Goal: Find specific page/section: Find specific page/section

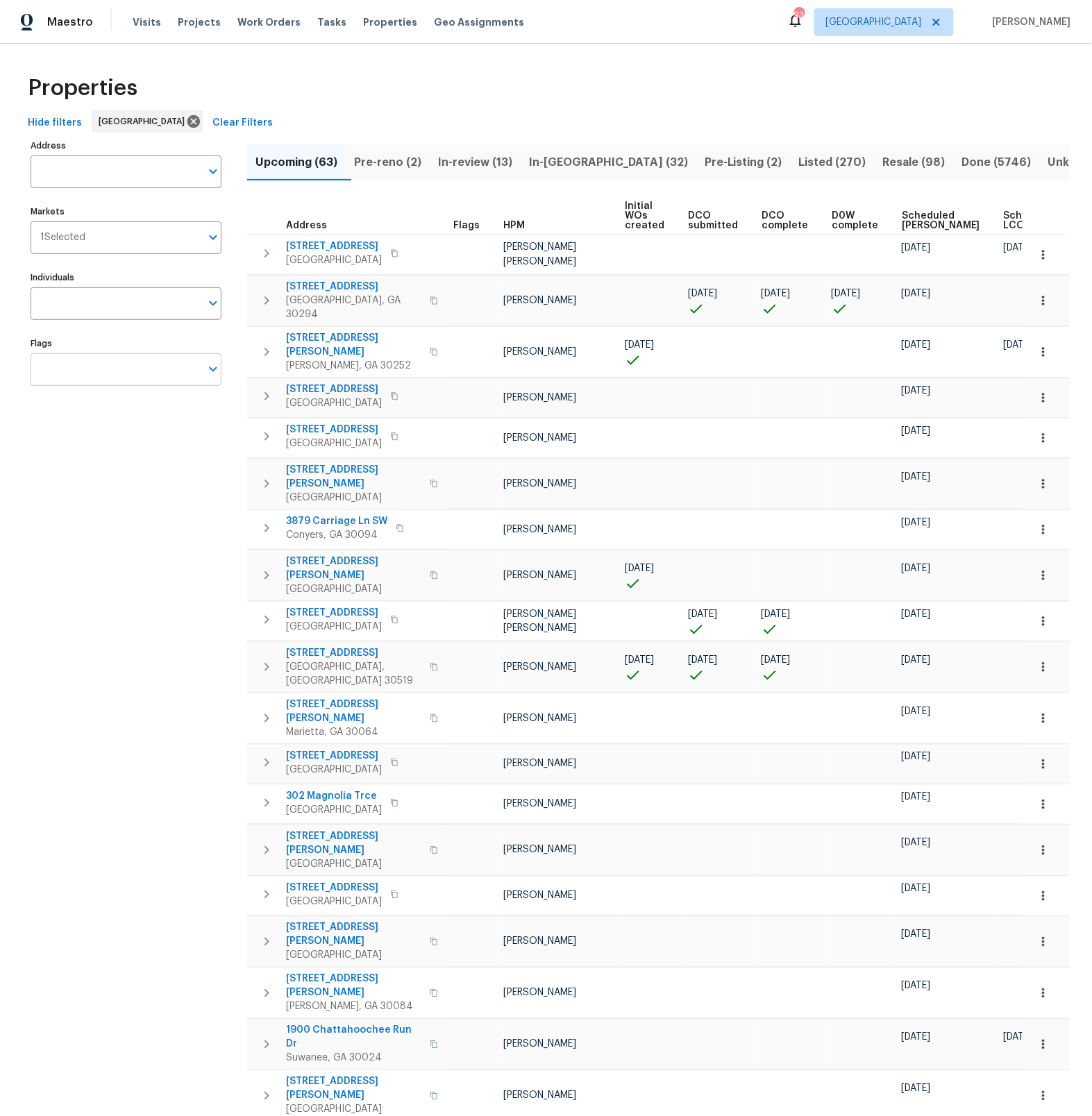
click at [214, 368] on icon "Open" at bounding box center [213, 369] width 17 height 17
click at [58, 490] on input "checkbox" at bounding box center [55, 488] width 29 height 29
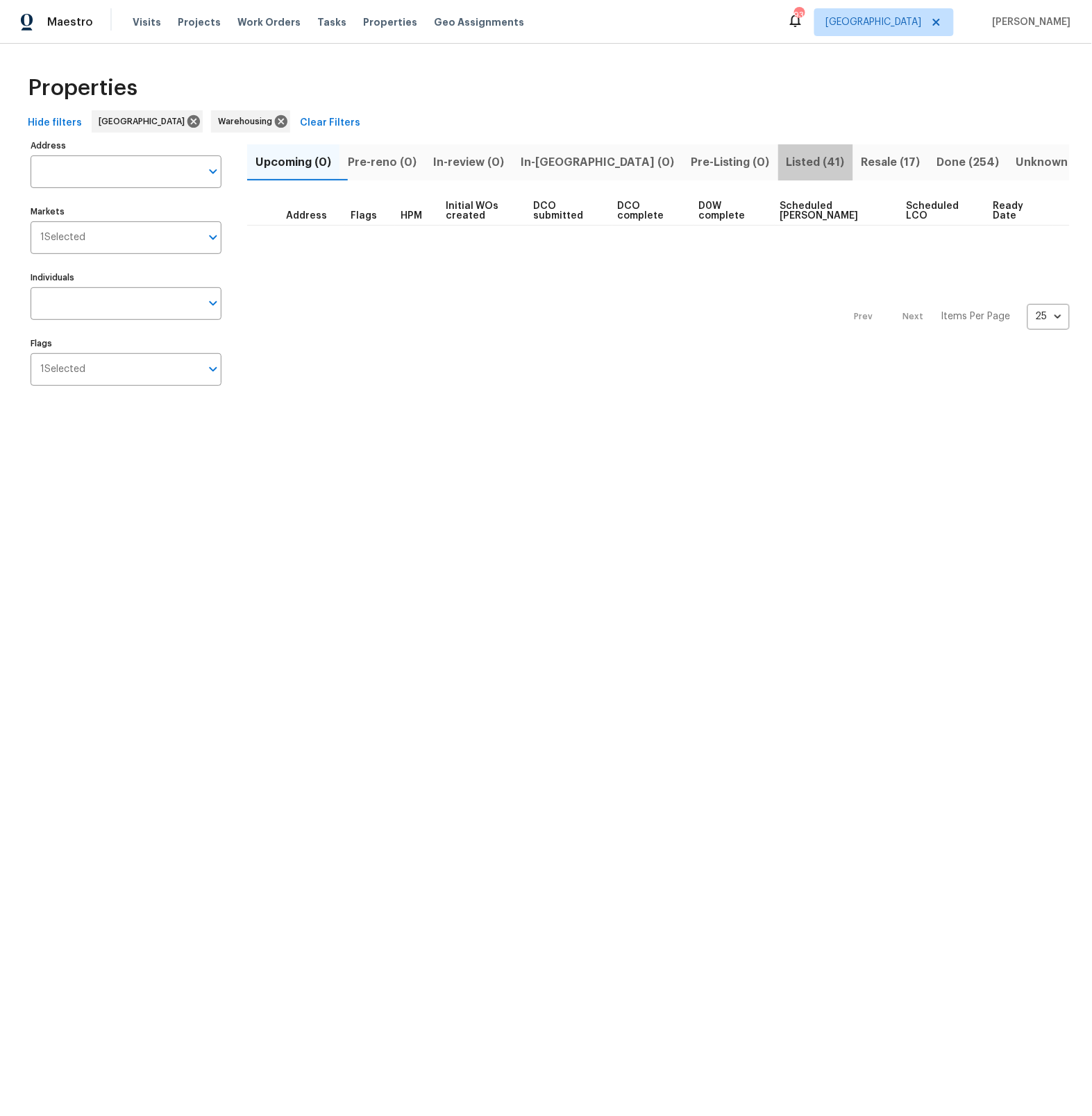
click at [787, 163] on span "Listed (41)" at bounding box center [816, 162] width 58 height 19
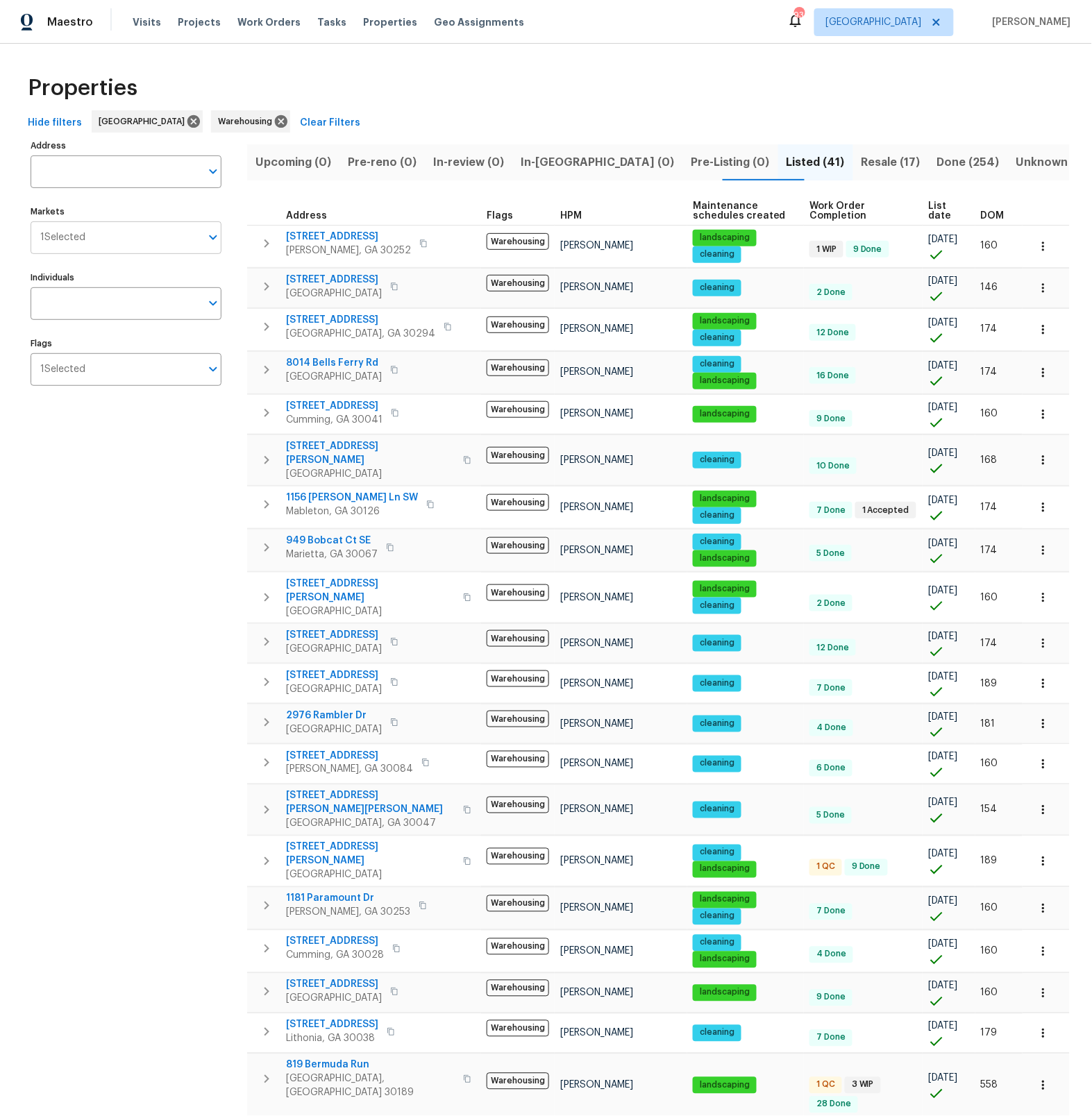
click at [216, 235] on icon "Open" at bounding box center [213, 237] width 17 height 17
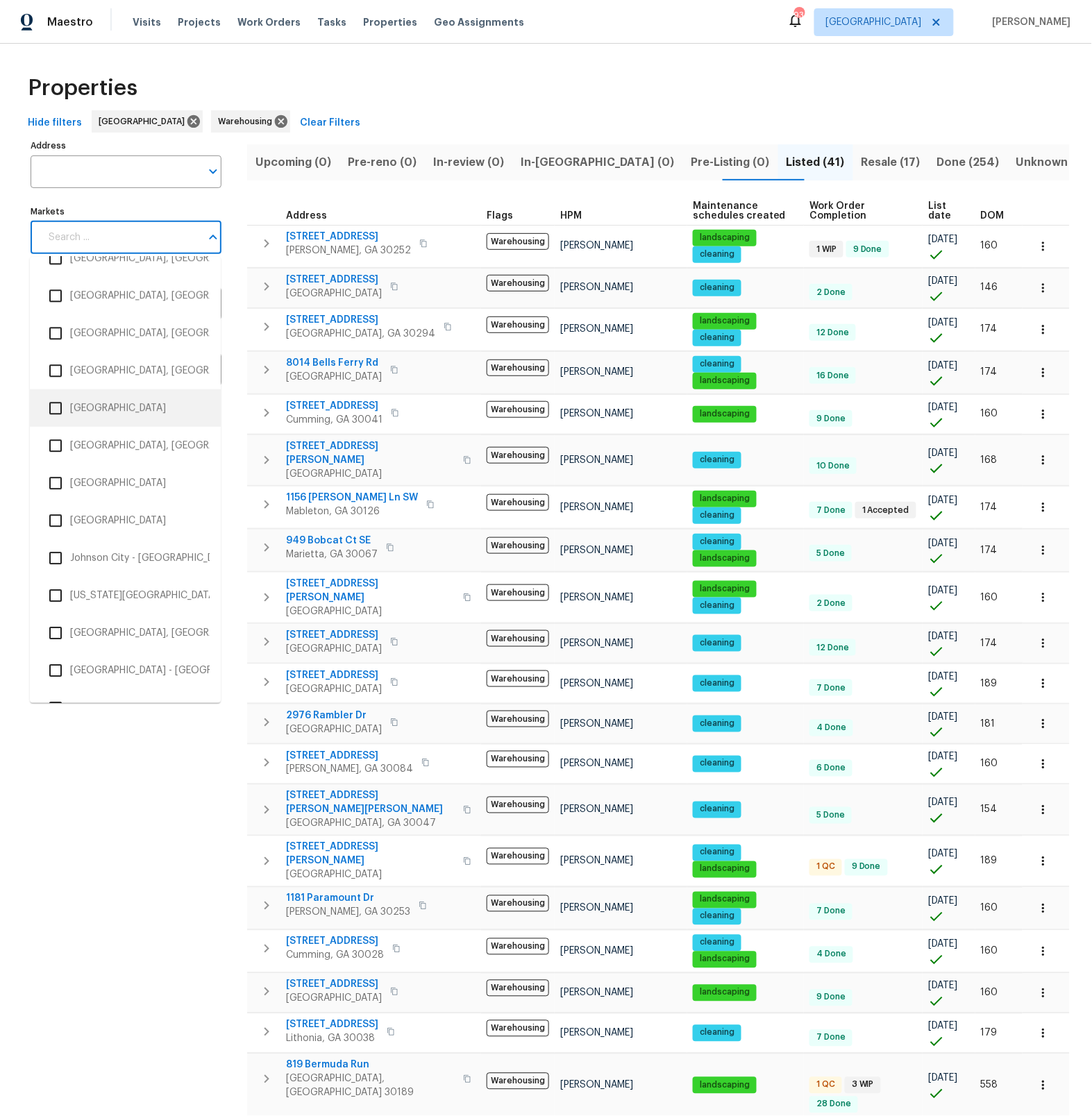
scroll to position [1016, 0]
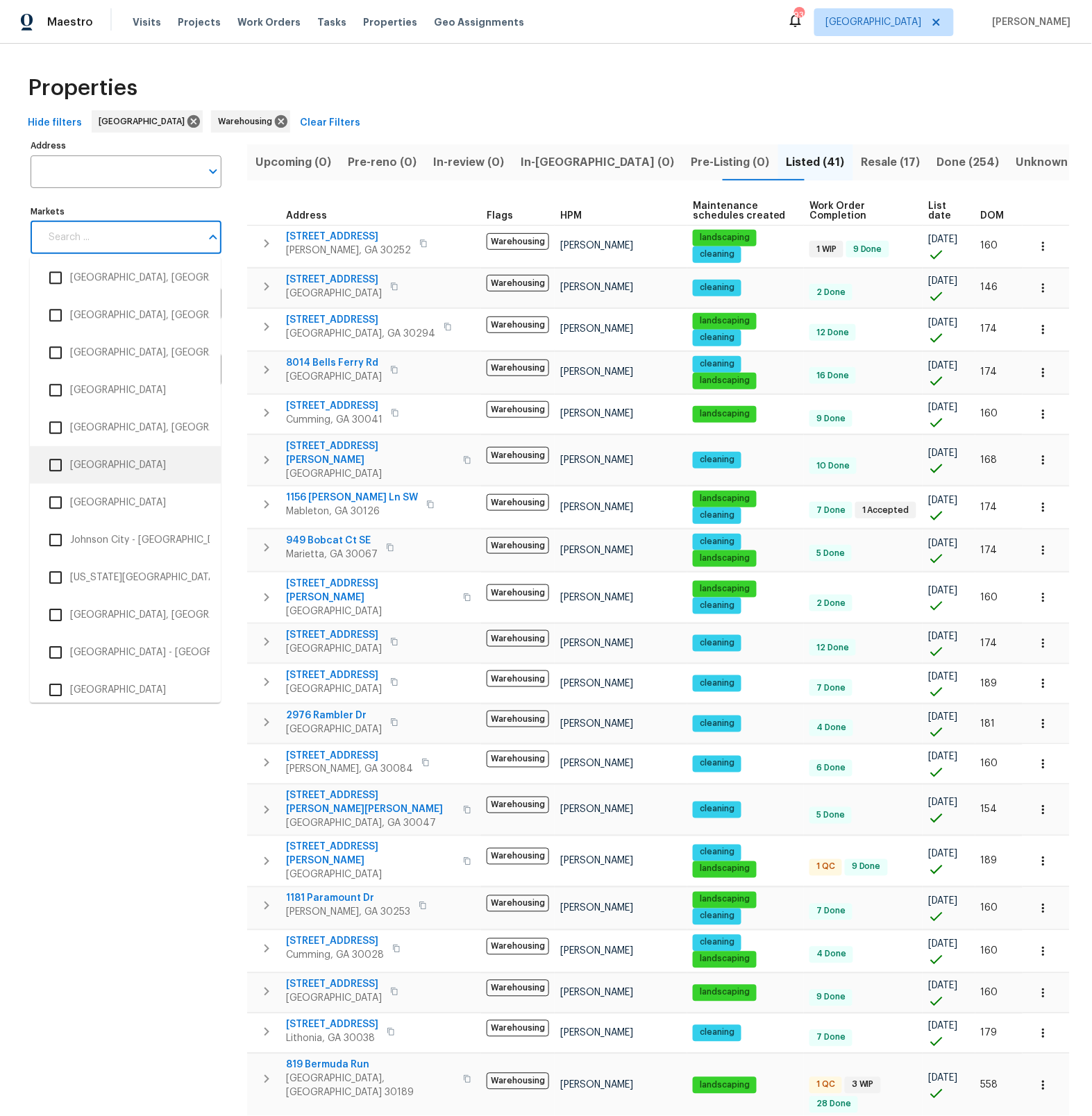
click at [56, 466] on input "checkbox" at bounding box center [55, 464] width 29 height 29
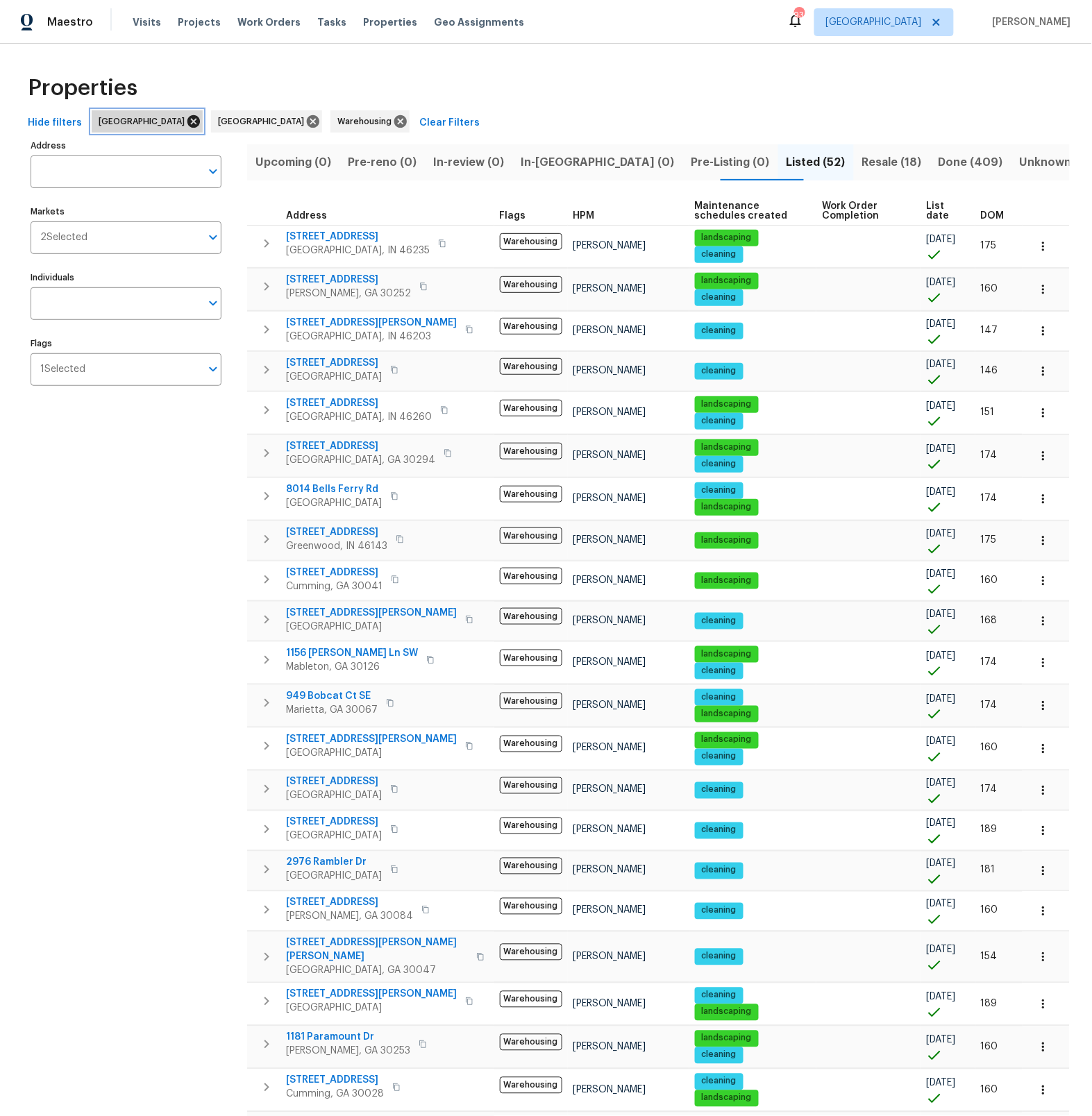
click at [187, 124] on icon at bounding box center [193, 121] width 12 height 12
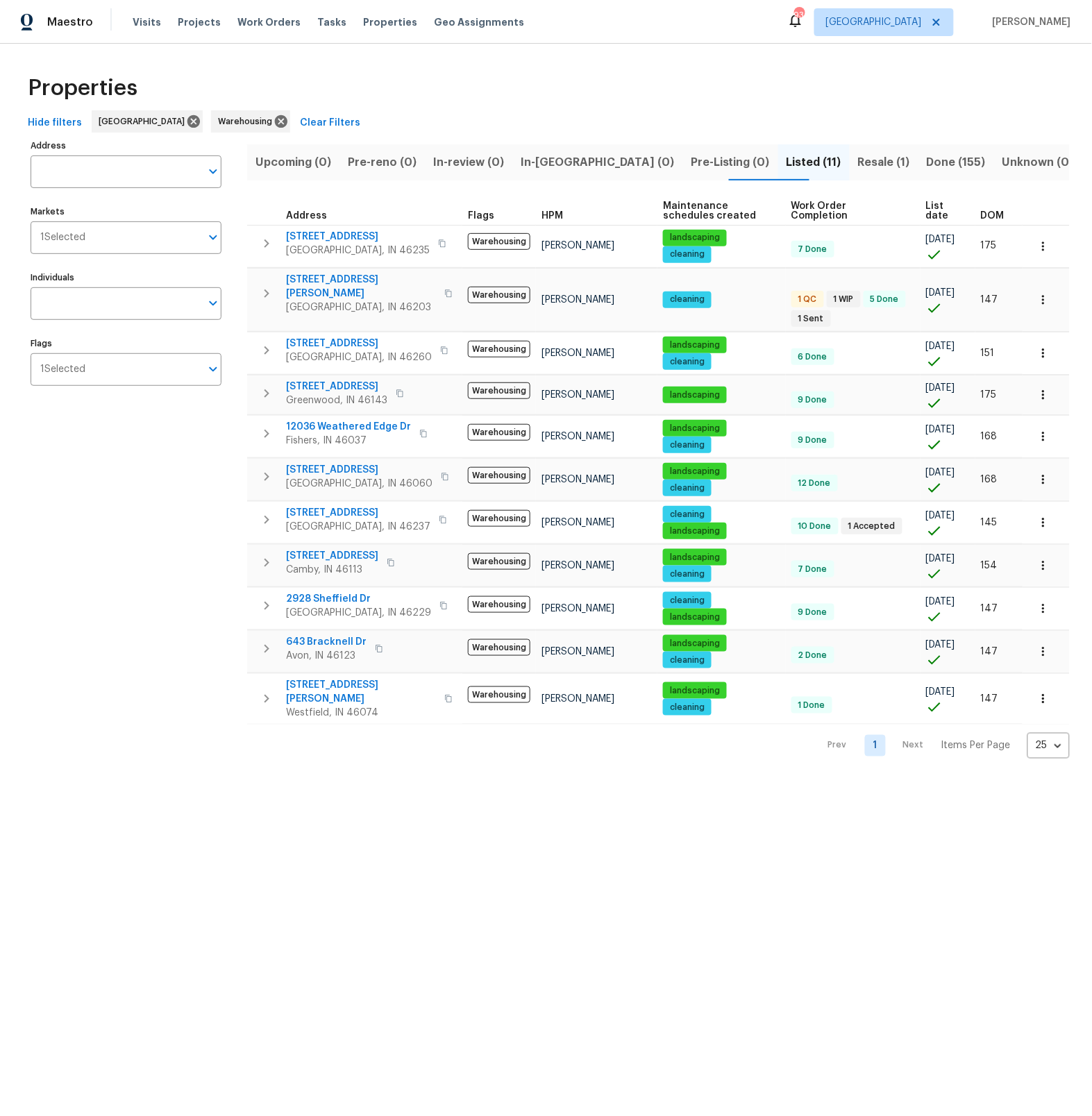
click at [858, 163] on span "Resale (1)" at bounding box center [884, 162] width 52 height 19
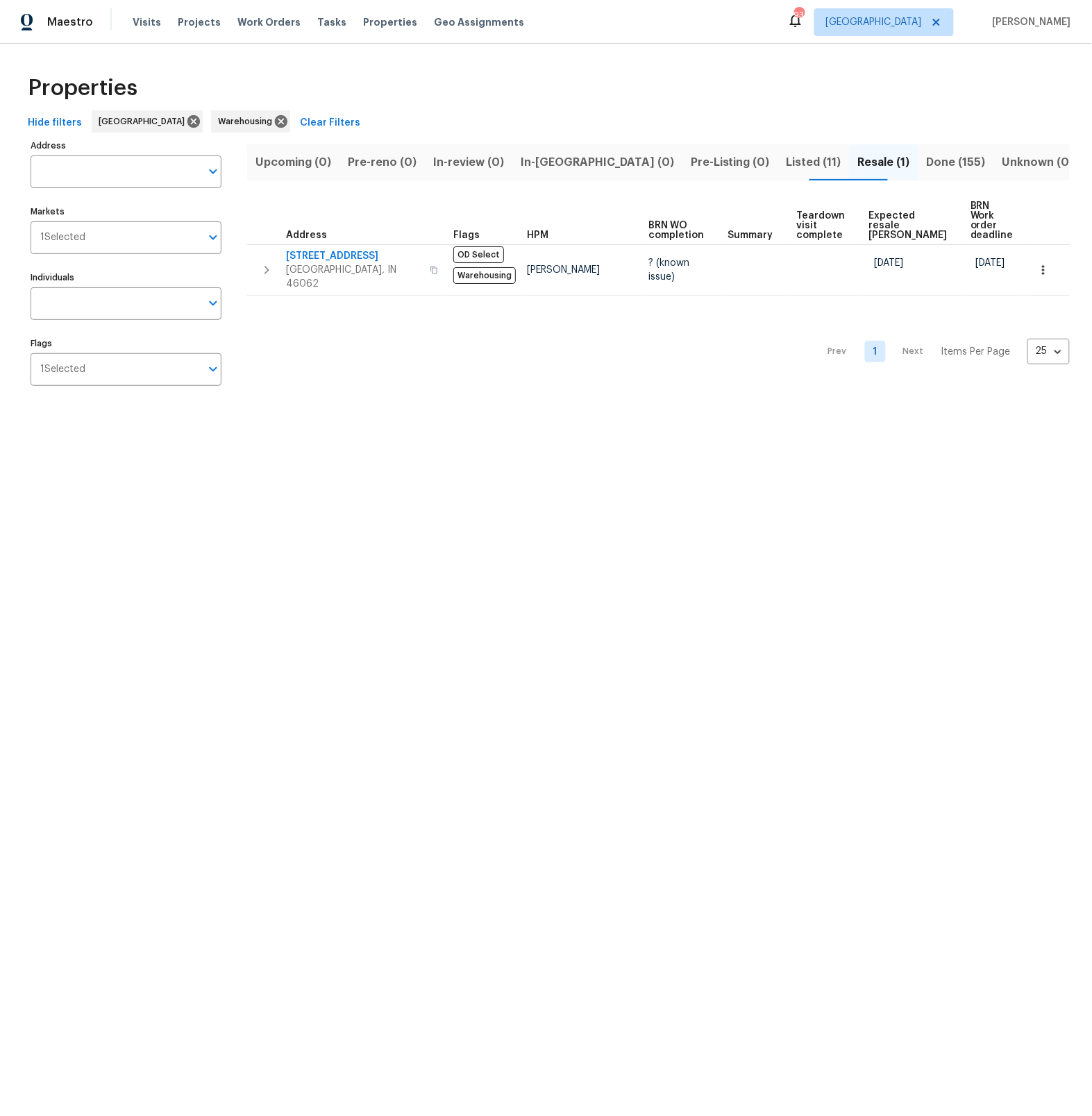
click at [929, 155] on span "Done (155)" at bounding box center [956, 162] width 59 height 19
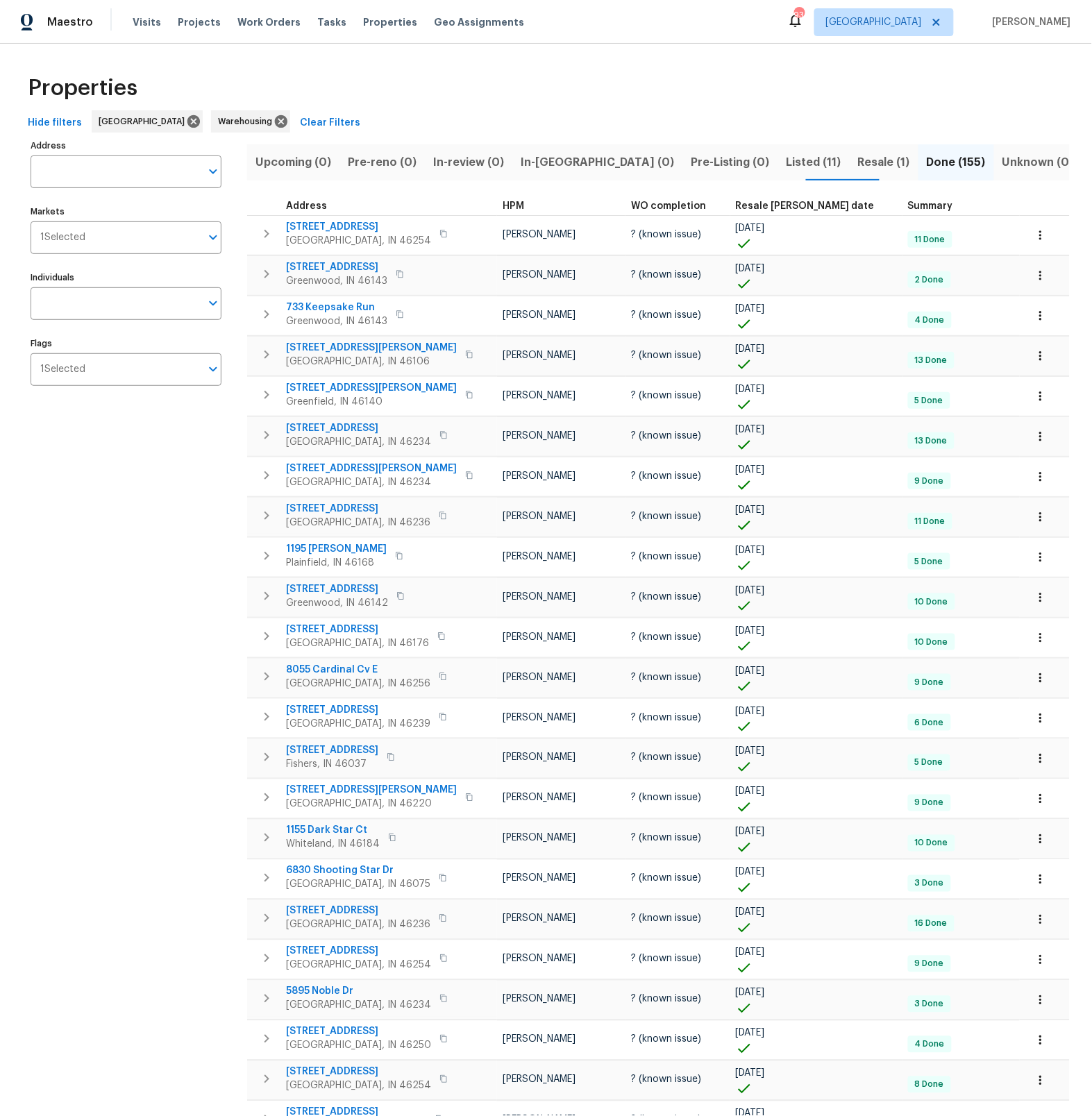
click at [787, 166] on span "Listed (11)" at bounding box center [814, 162] width 55 height 19
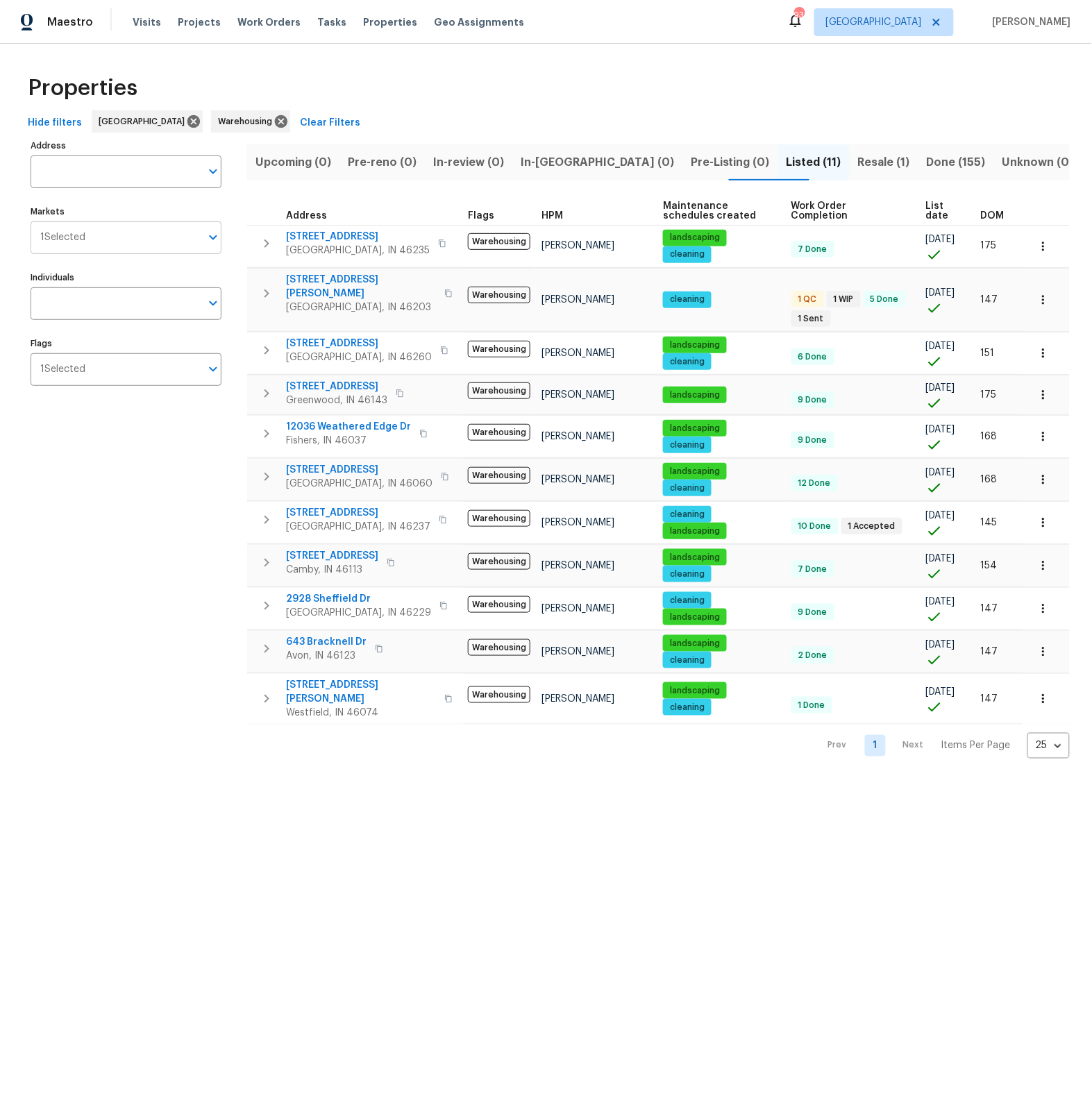
click at [209, 236] on icon "Open" at bounding box center [213, 237] width 17 height 17
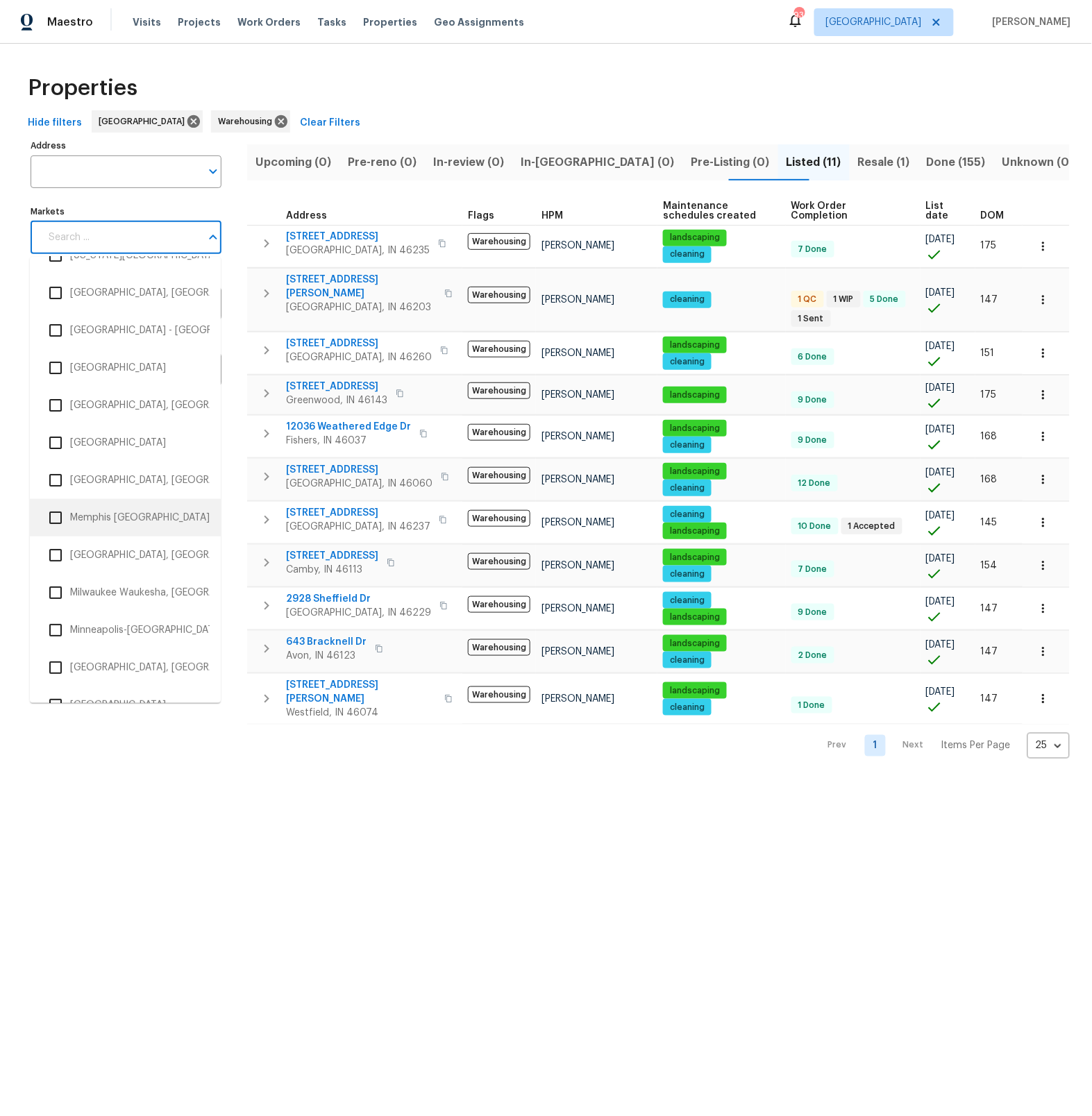
scroll to position [1358, 0]
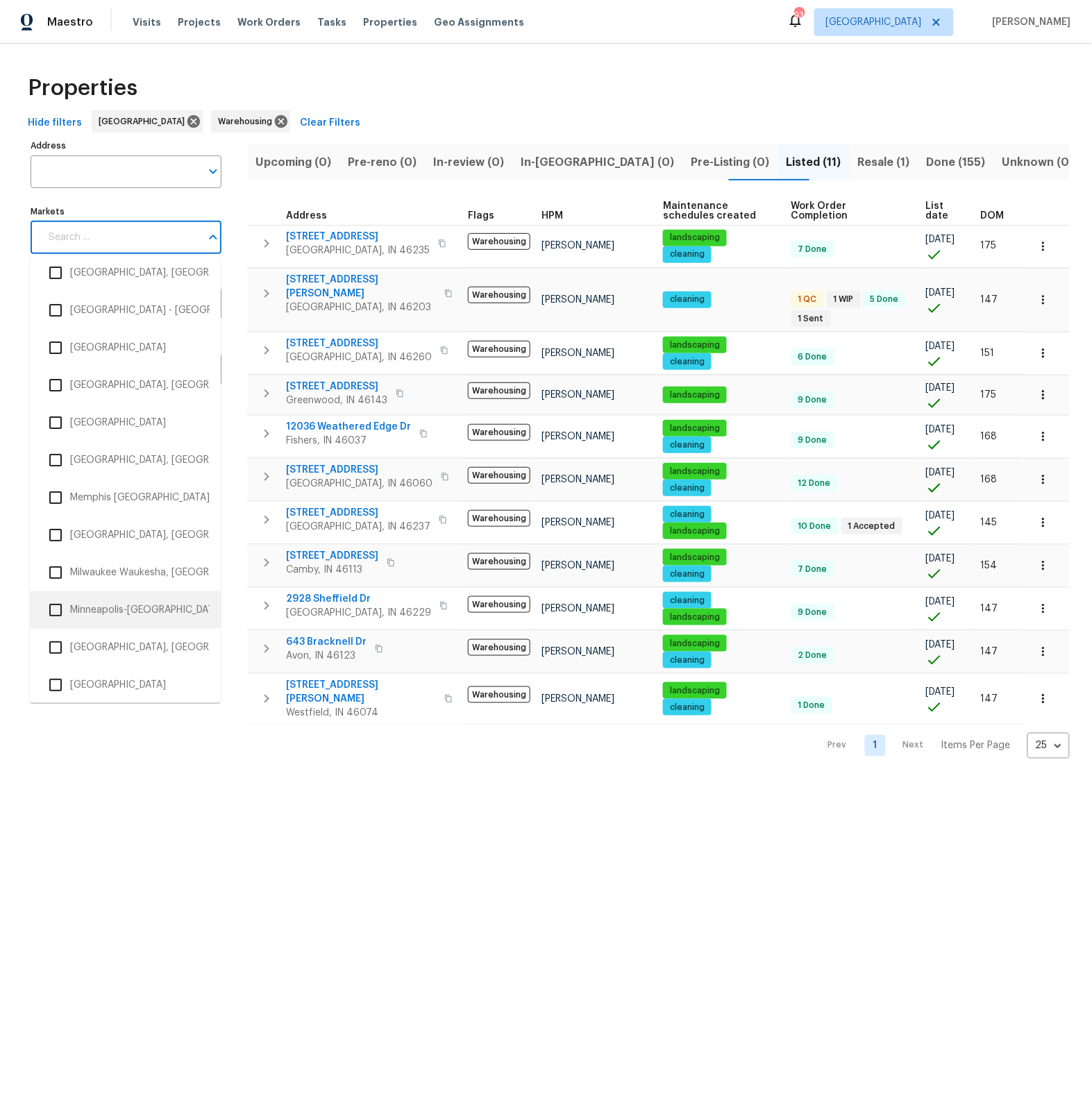
click at [56, 612] on input "checkbox" at bounding box center [55, 609] width 29 height 29
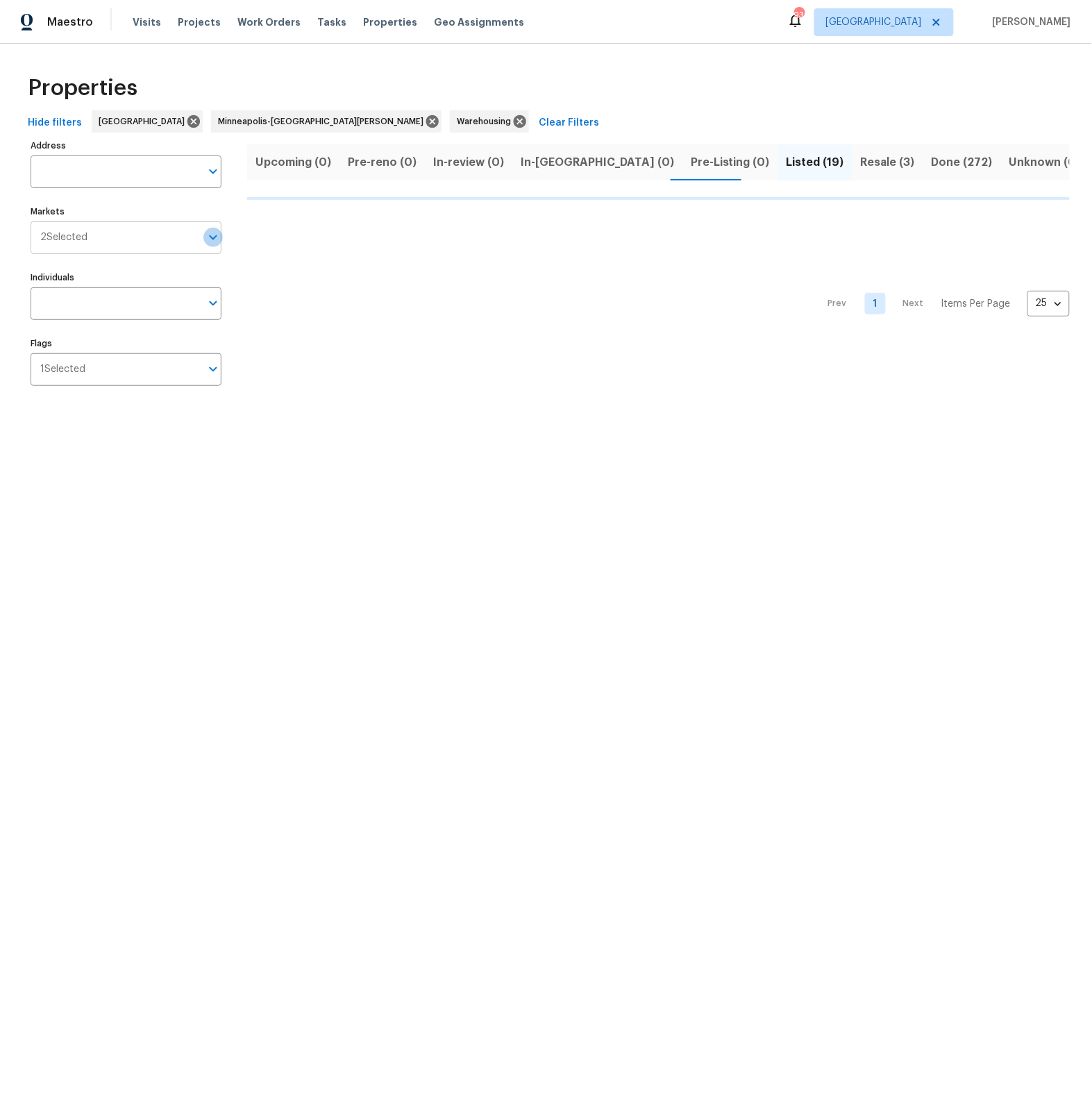
click at [216, 240] on icon "Open" at bounding box center [213, 237] width 17 height 17
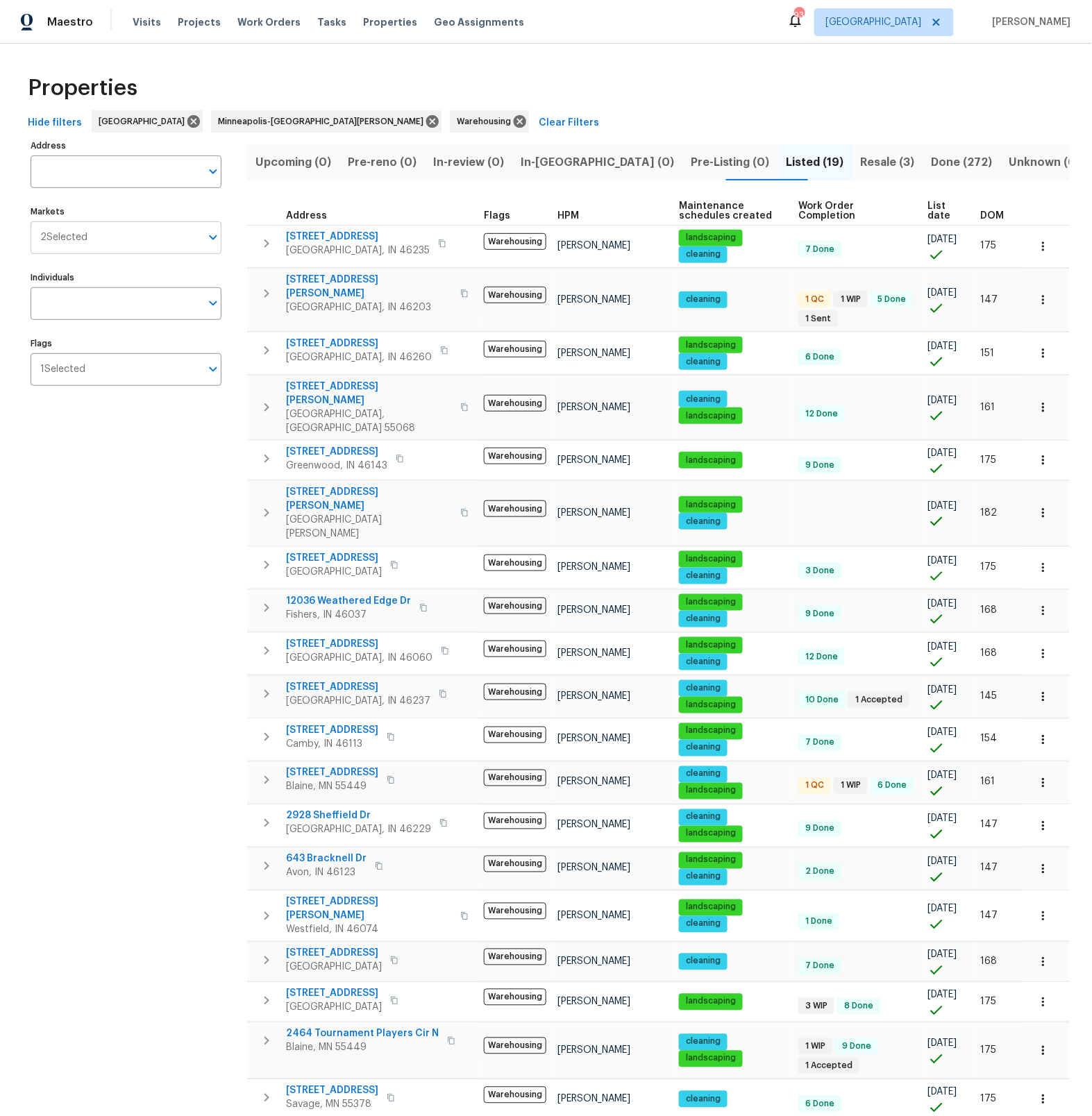
click at [213, 237] on icon "Open" at bounding box center [213, 237] width 17 height 17
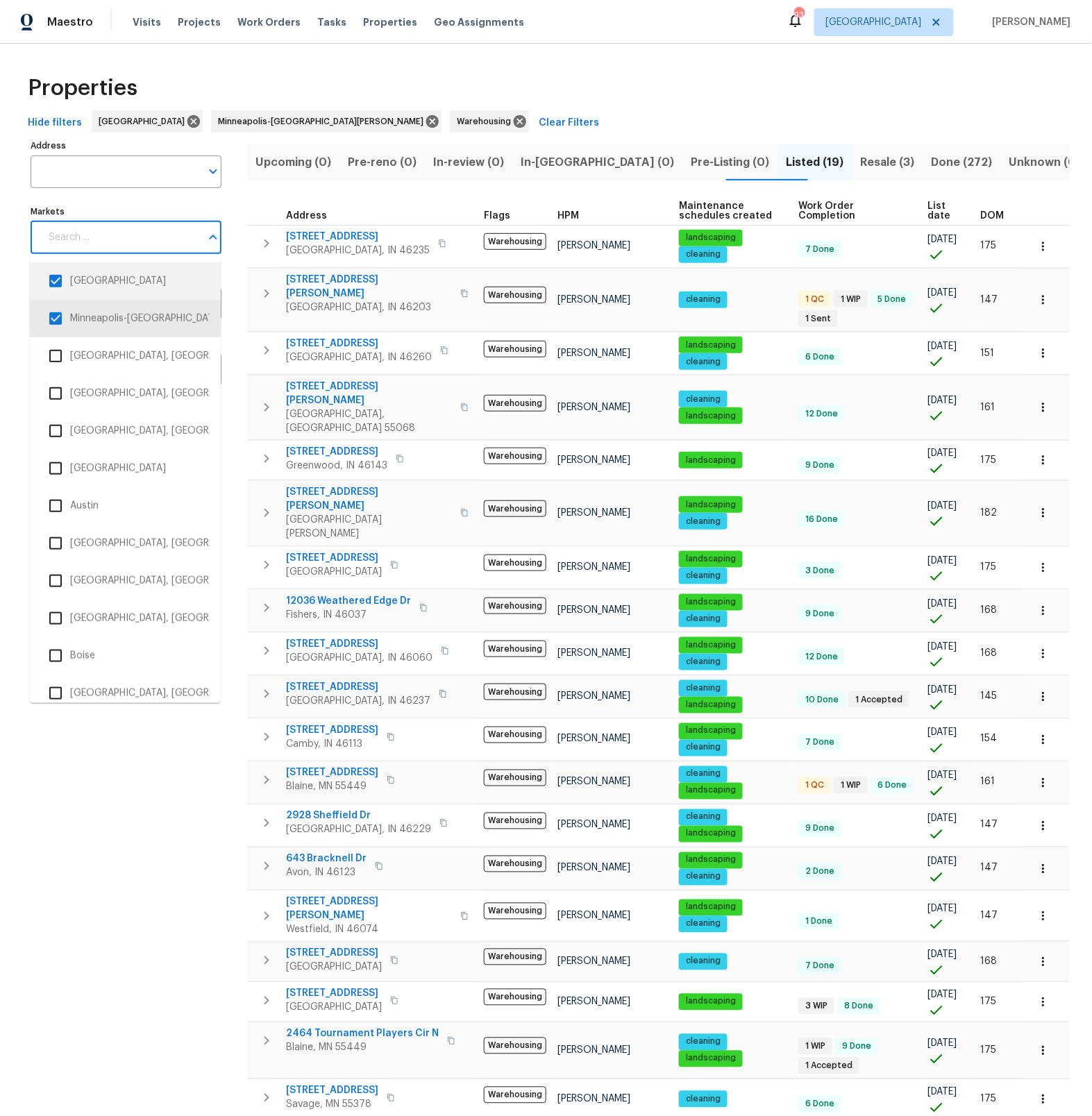
click at [58, 281] on input "checkbox" at bounding box center [55, 280] width 29 height 29
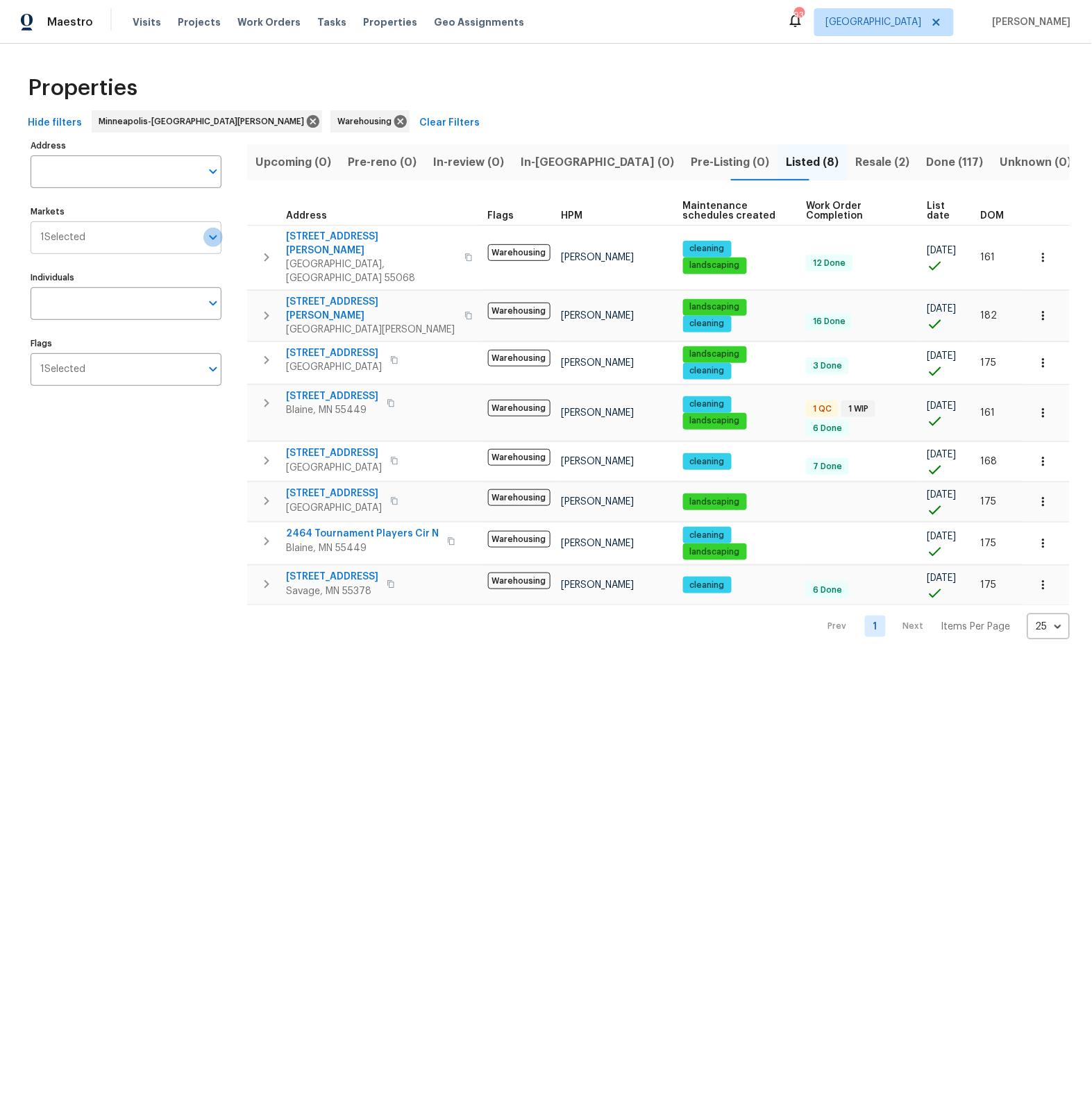
click at [211, 242] on icon "Open" at bounding box center [213, 237] width 17 height 17
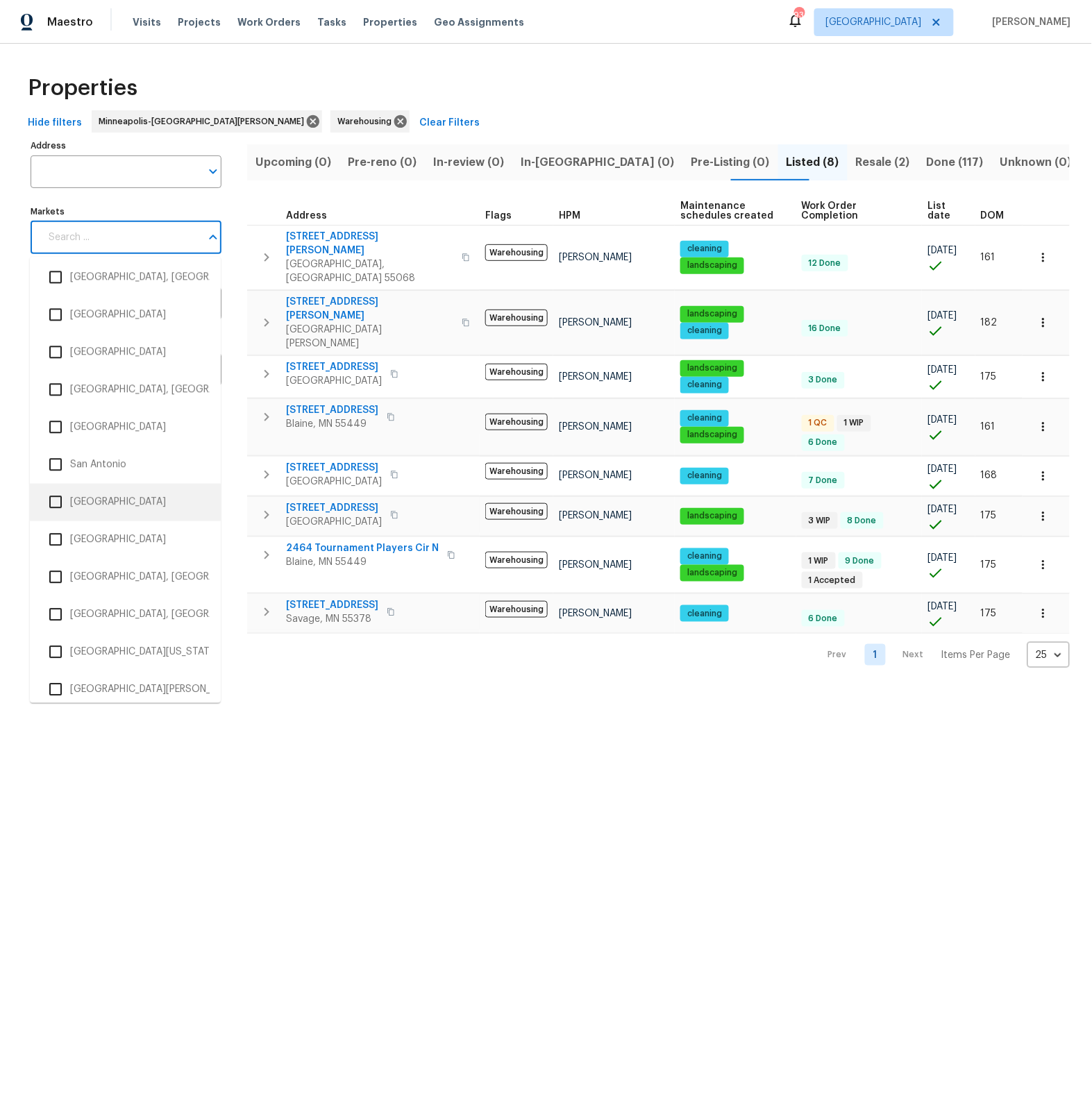
scroll to position [2403, 0]
click at [59, 682] on input "checkbox" at bounding box center [55, 689] width 29 height 29
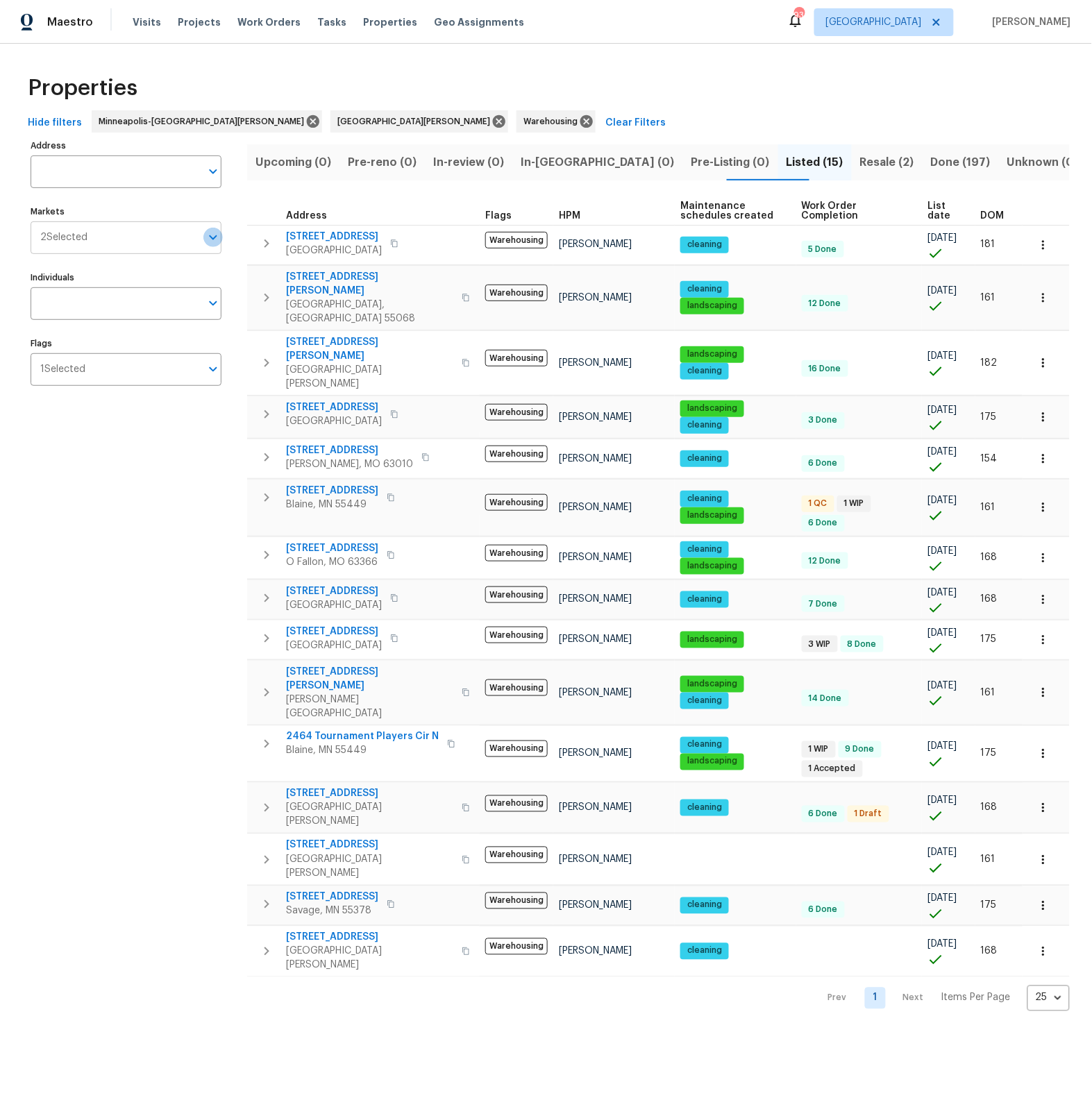
click at [211, 243] on icon "Open" at bounding box center [213, 237] width 17 height 17
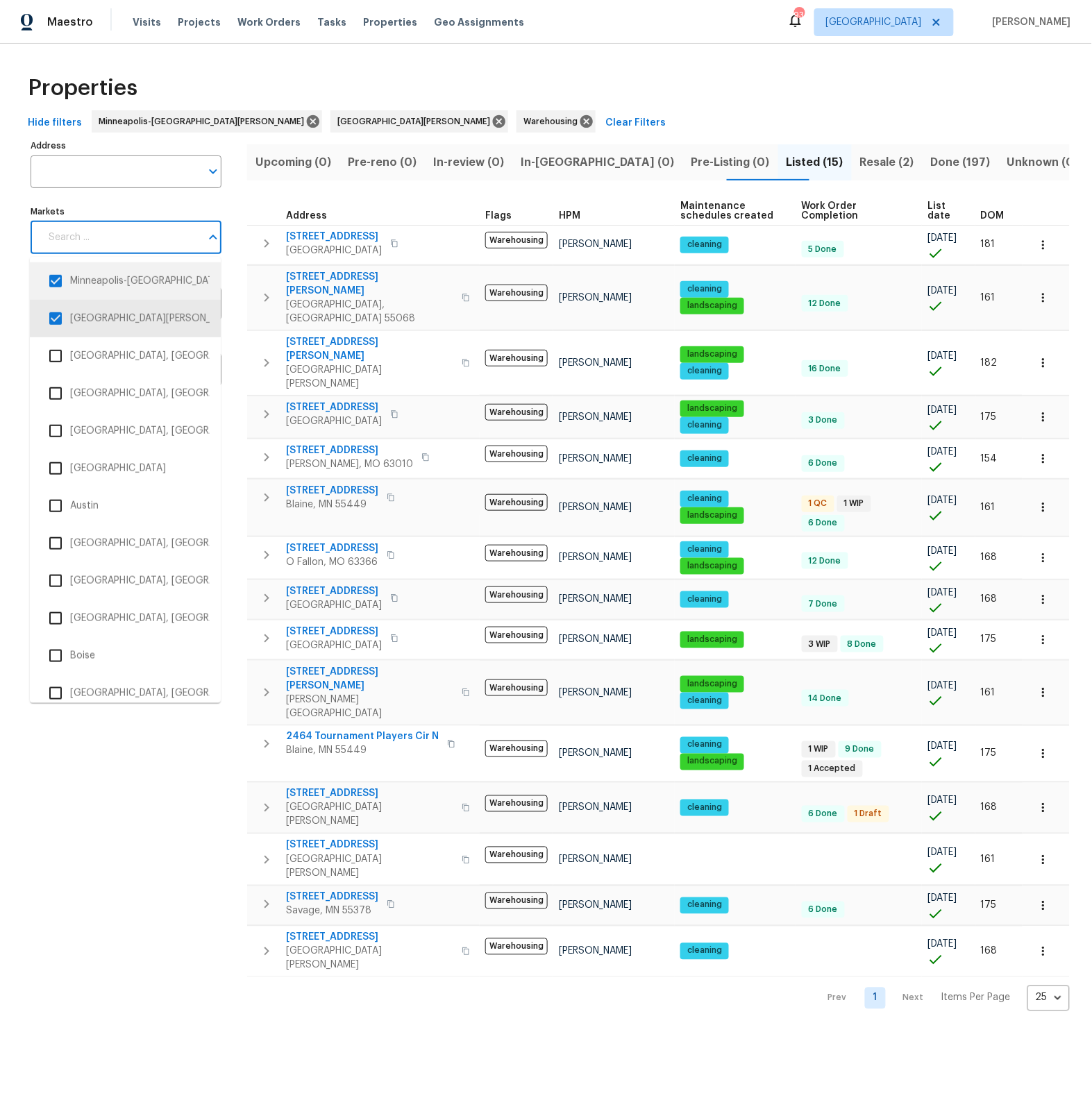
click at [54, 281] on input "checkbox" at bounding box center [55, 280] width 29 height 29
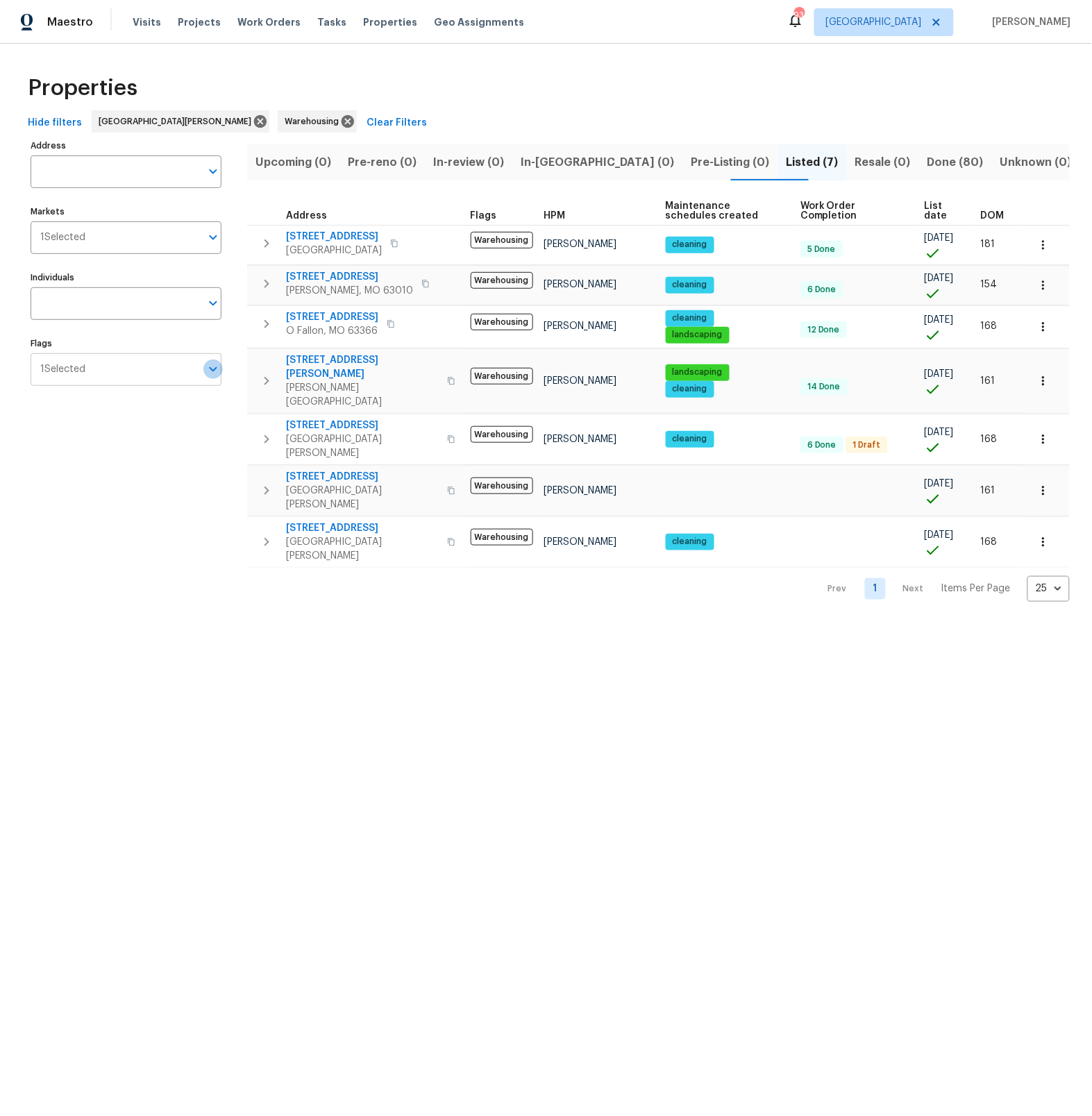
click at [216, 370] on icon "Open" at bounding box center [213, 369] width 17 height 17
click at [54, 419] on input "checkbox" at bounding box center [55, 413] width 29 height 29
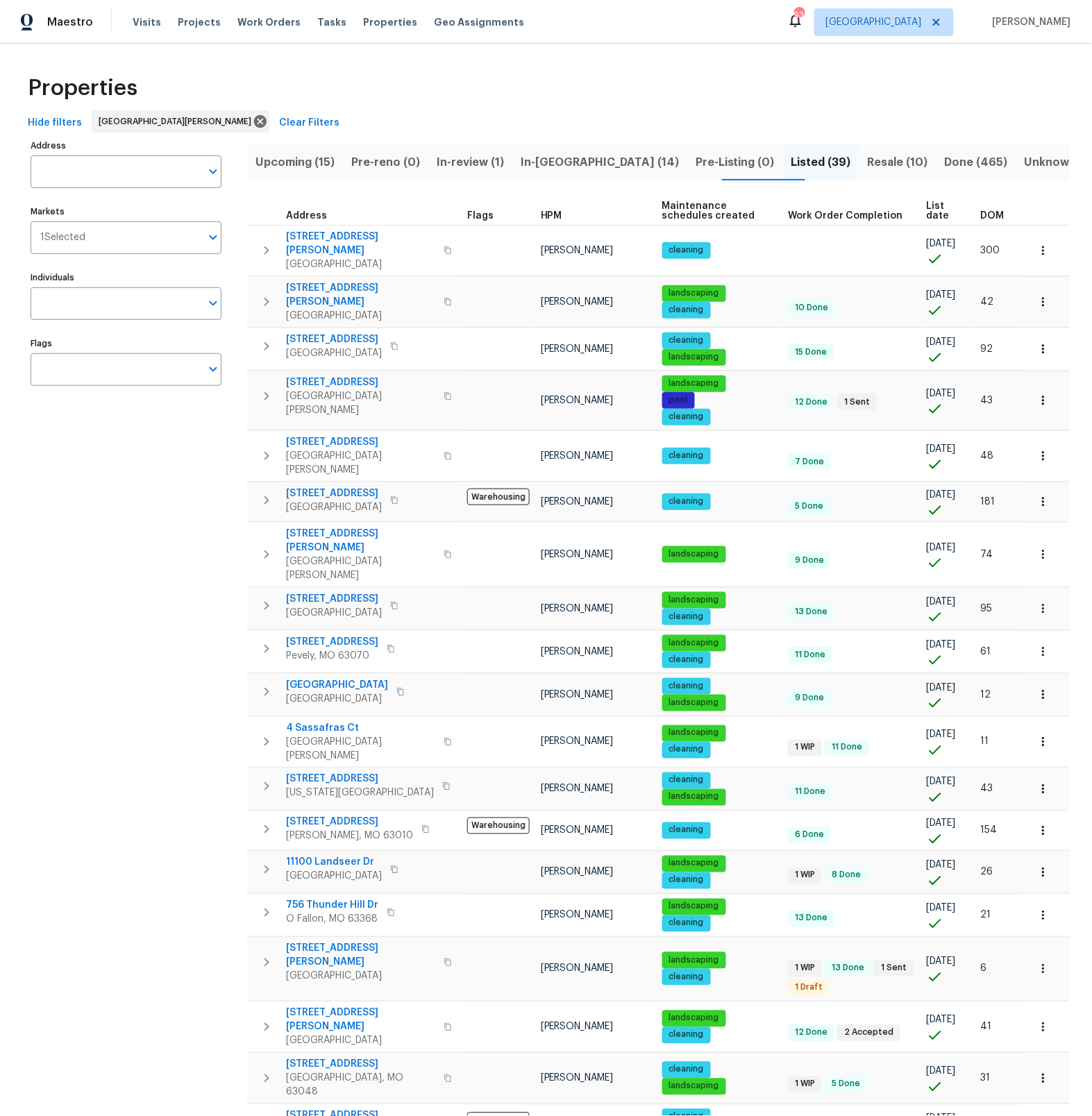
click at [937, 210] on span "List date" at bounding box center [942, 211] width 31 height 19
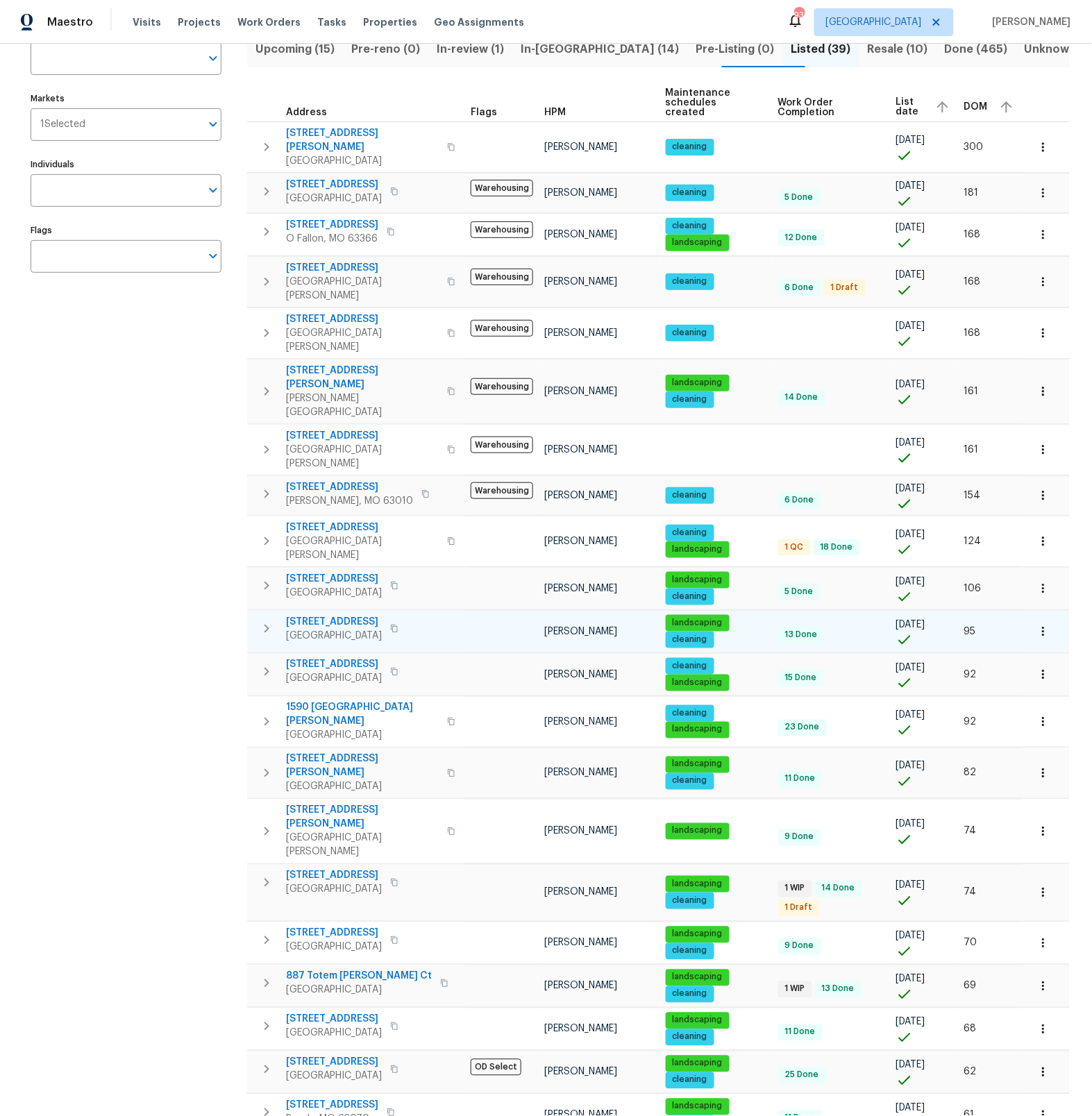
scroll to position [241, 0]
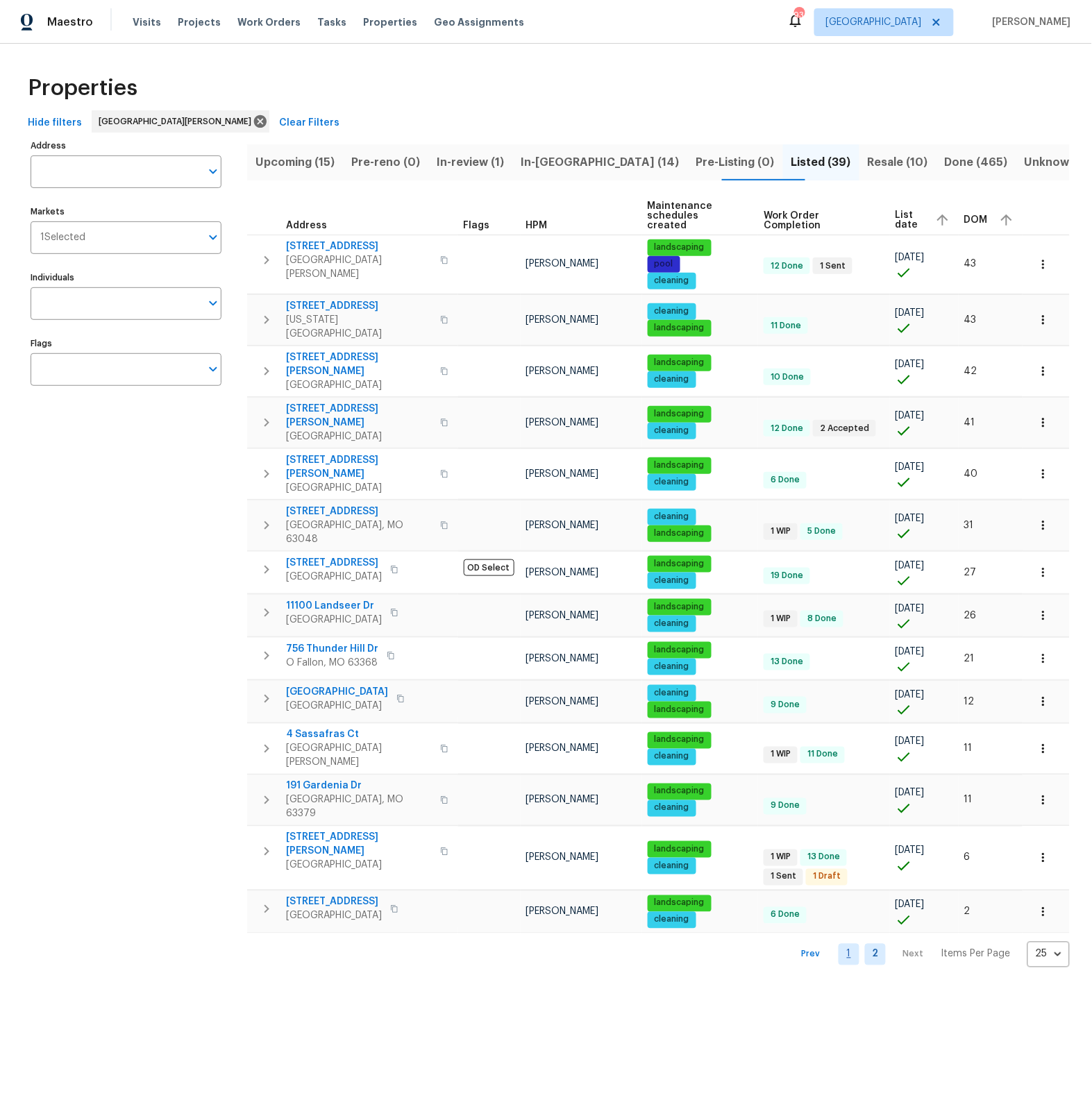
click at [847, 944] on link "1" at bounding box center [848, 955] width 21 height 22
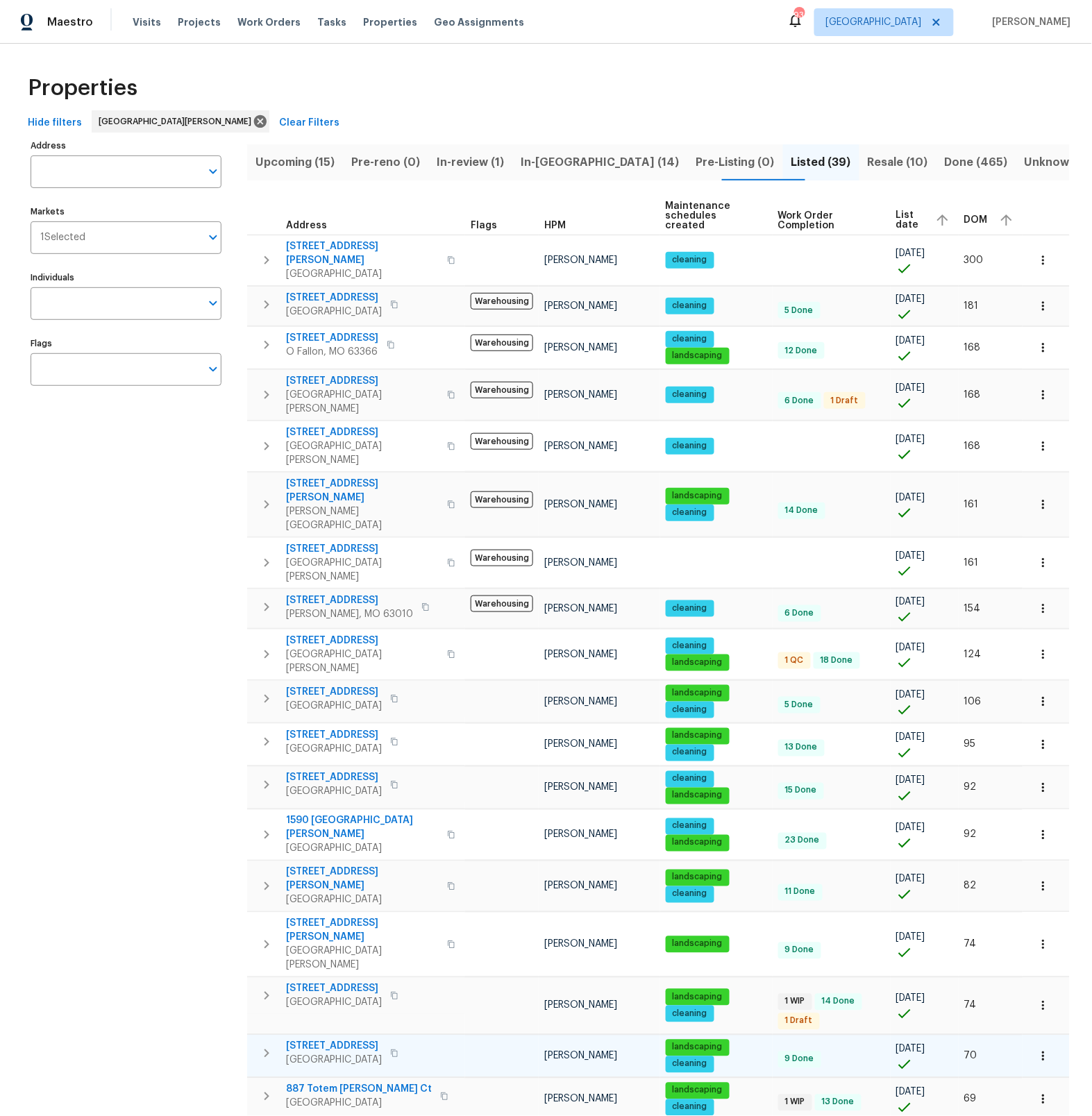
scroll to position [241, 0]
